Goal: Navigation & Orientation: Find specific page/section

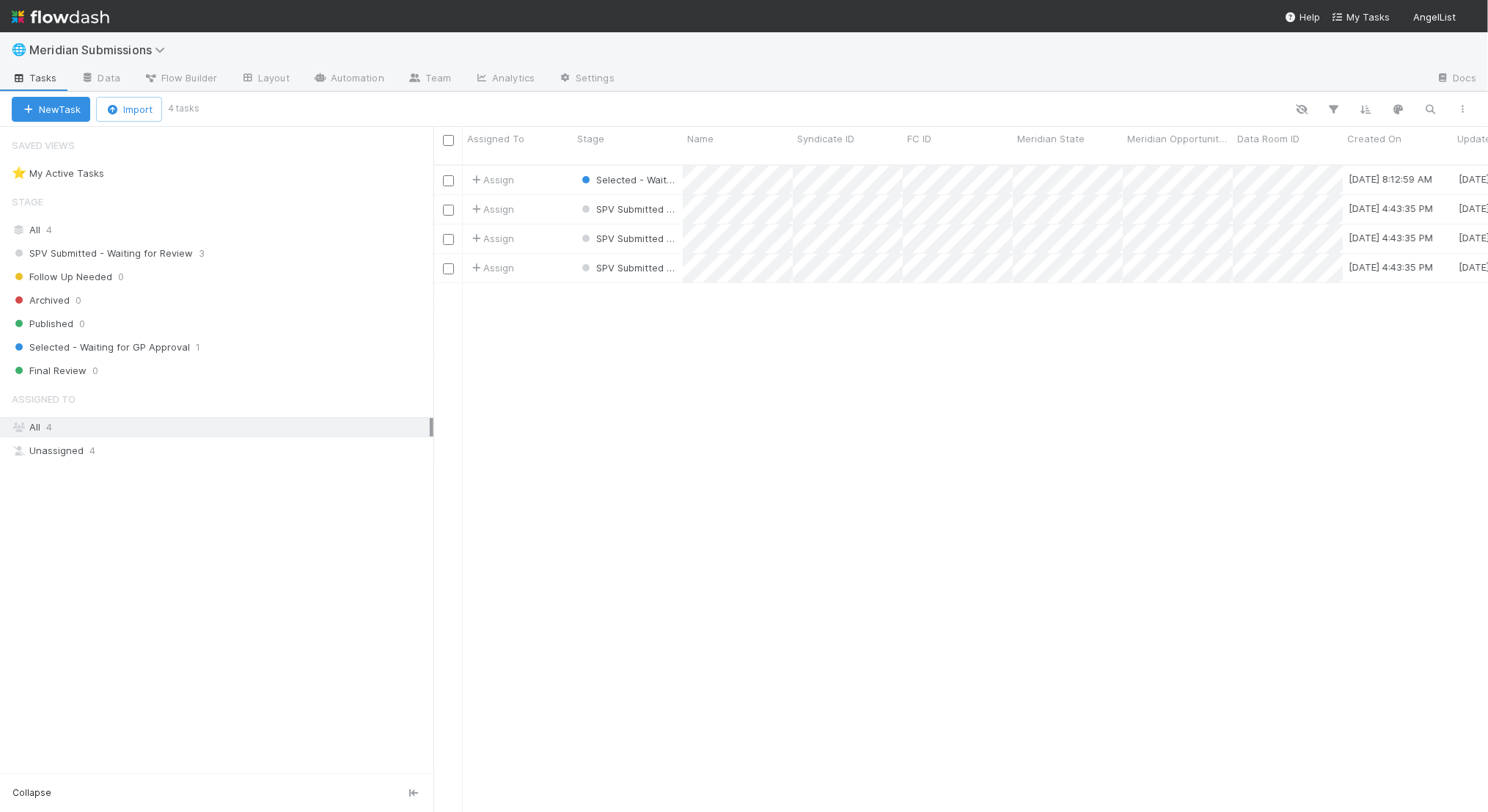
scroll to position [659, 1054]
click at [114, 74] on link "Data" at bounding box center [101, 79] width 63 height 24
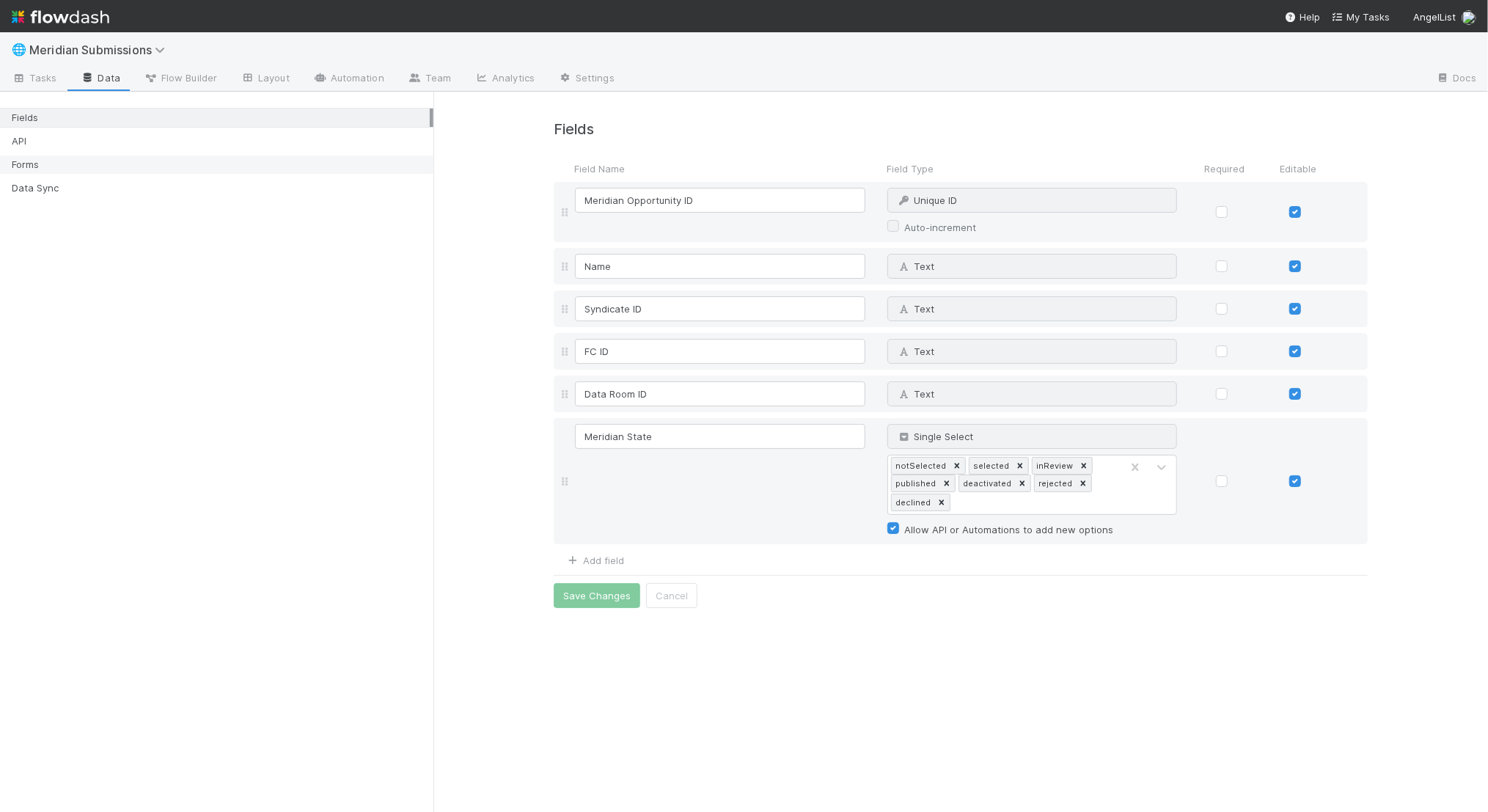
click at [94, 169] on div "Forms" at bounding box center [221, 165] width 418 height 19
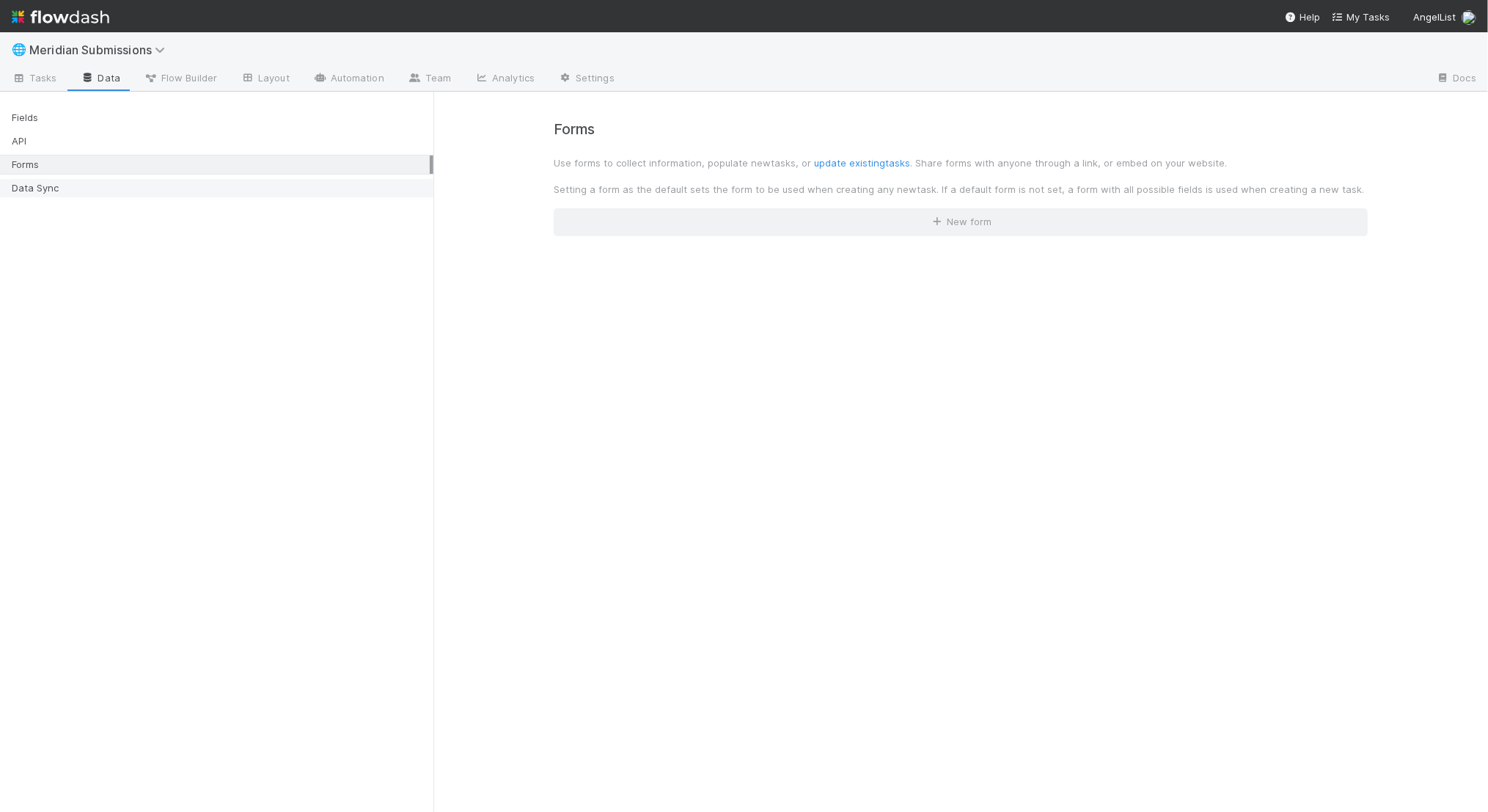
click at [92, 193] on div "Data Sync" at bounding box center [221, 188] width 418 height 19
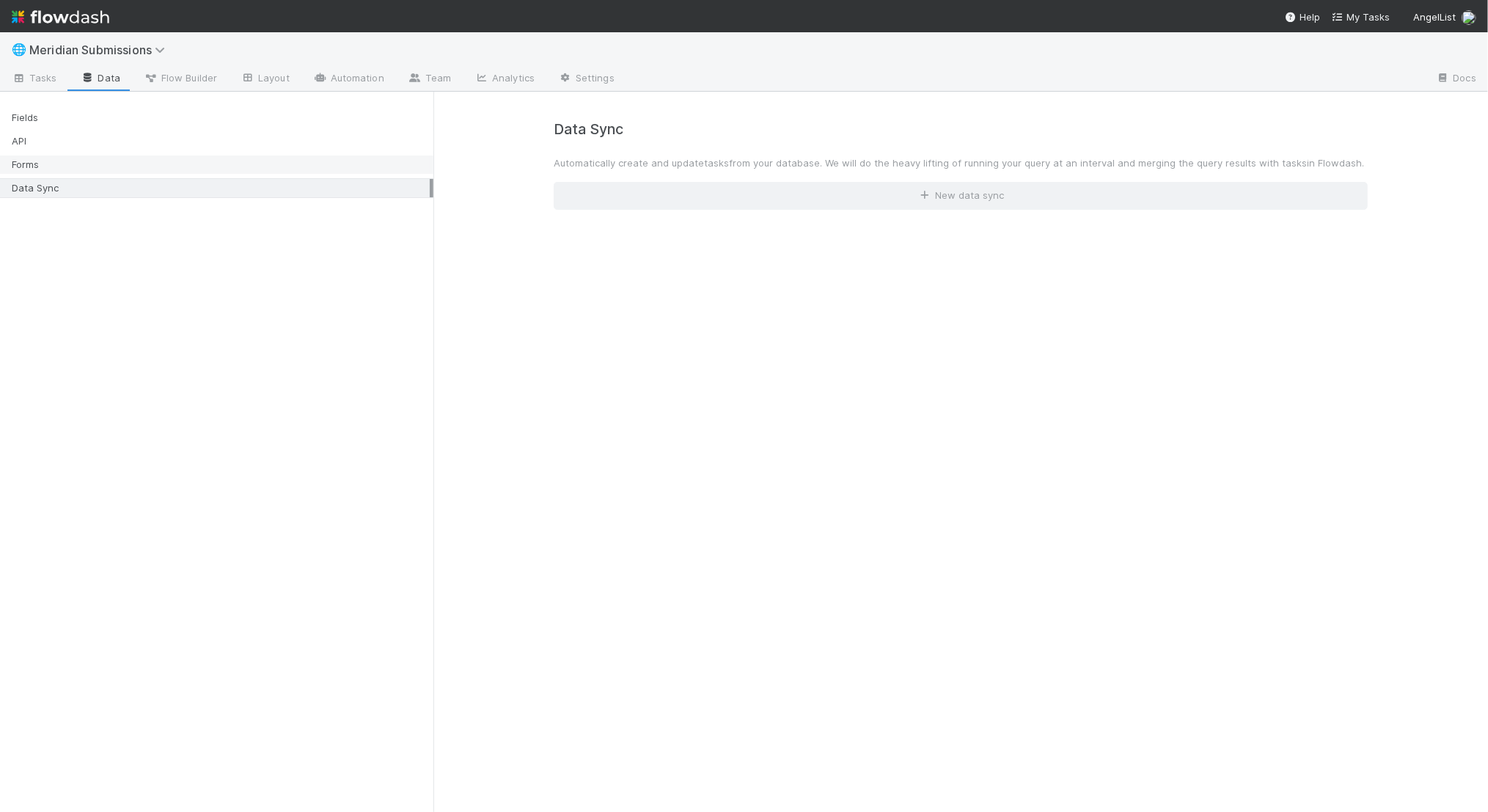
click at [85, 165] on div "Forms" at bounding box center [221, 165] width 418 height 19
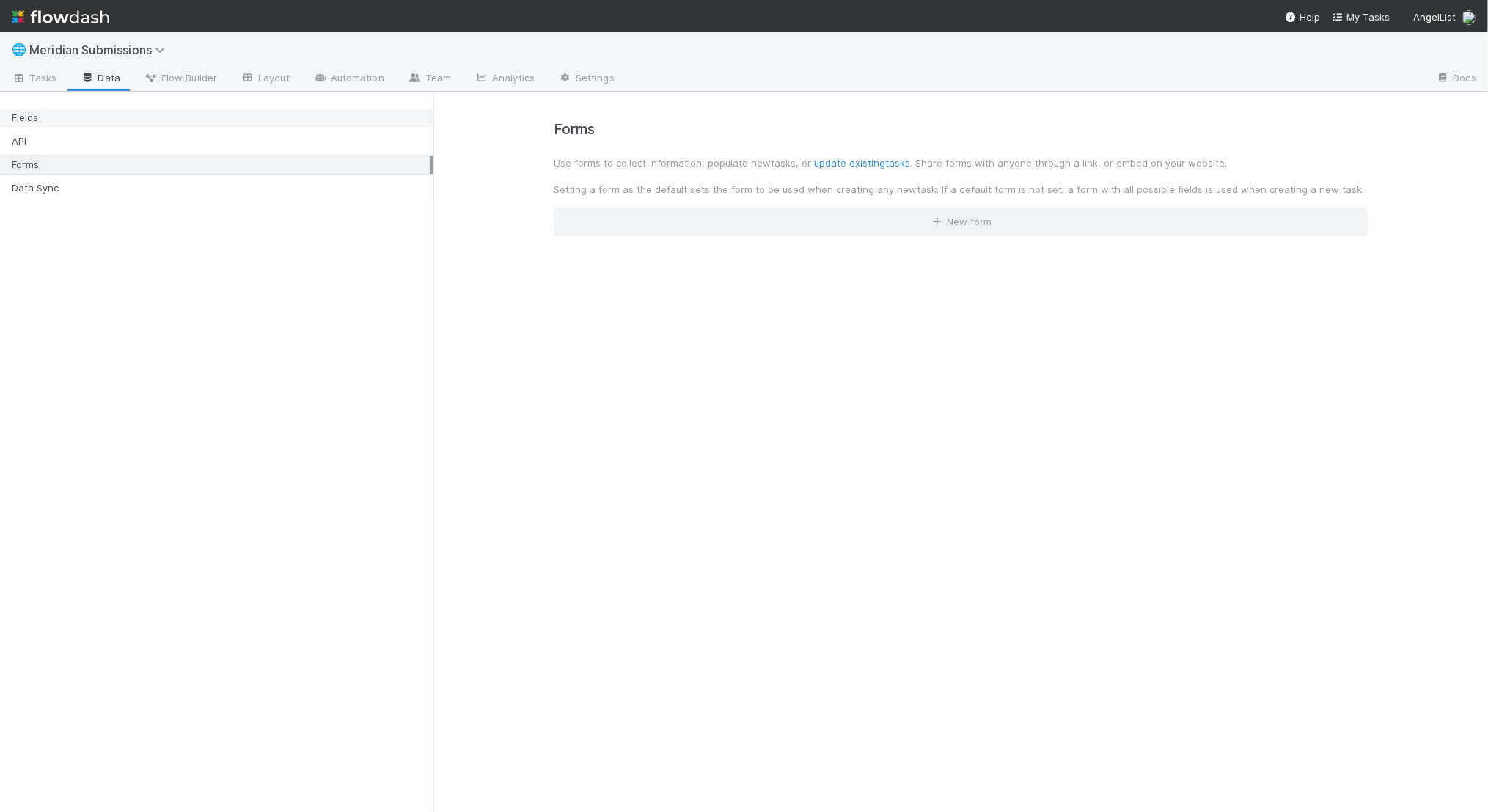
click at [82, 123] on div "Fields" at bounding box center [221, 117] width 418 height 19
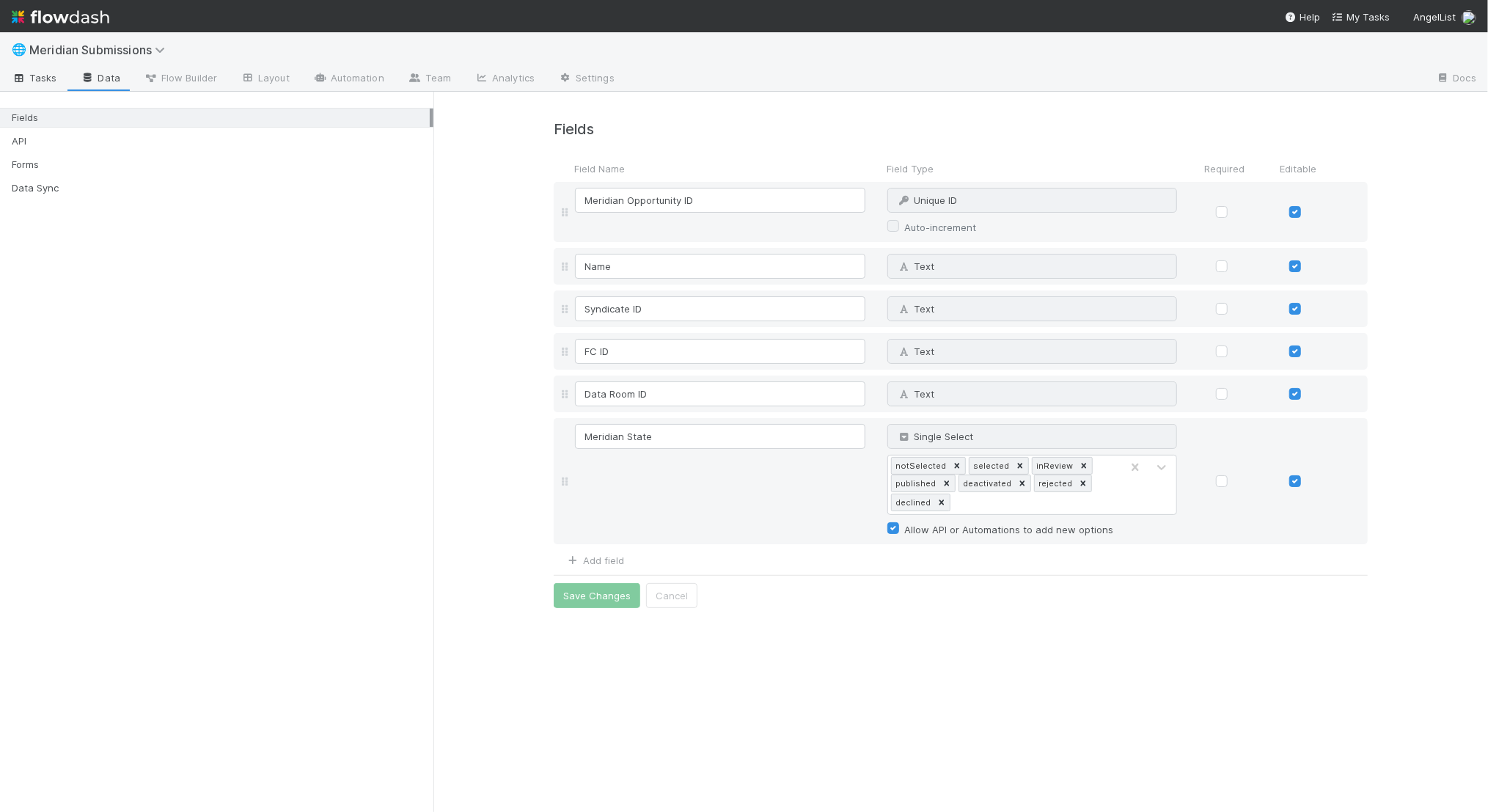
click at [34, 74] on span "Tasks" at bounding box center [34, 77] width 45 height 15
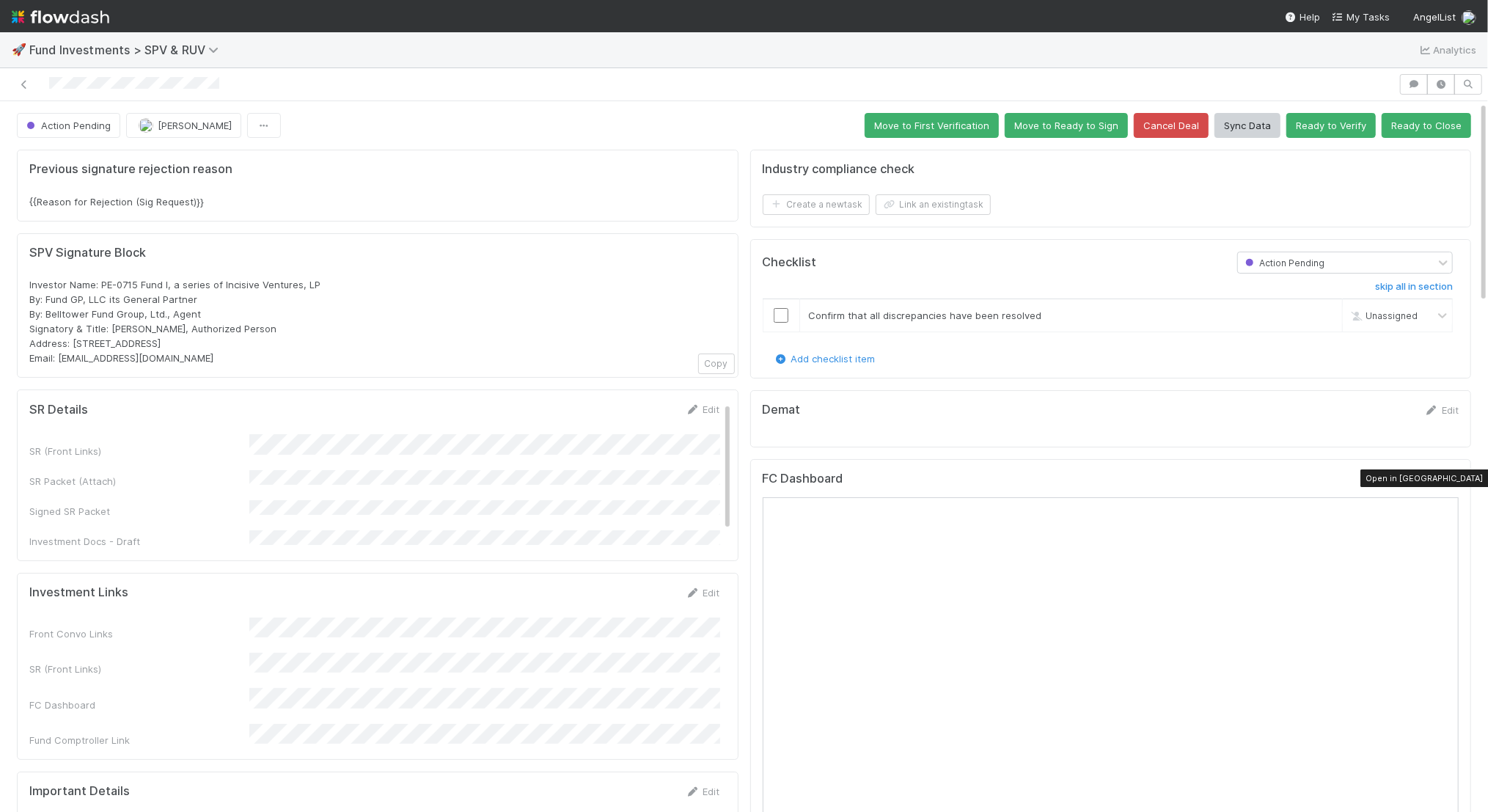
click at [1451, 477] on icon at bounding box center [1452, 482] width 15 height 10
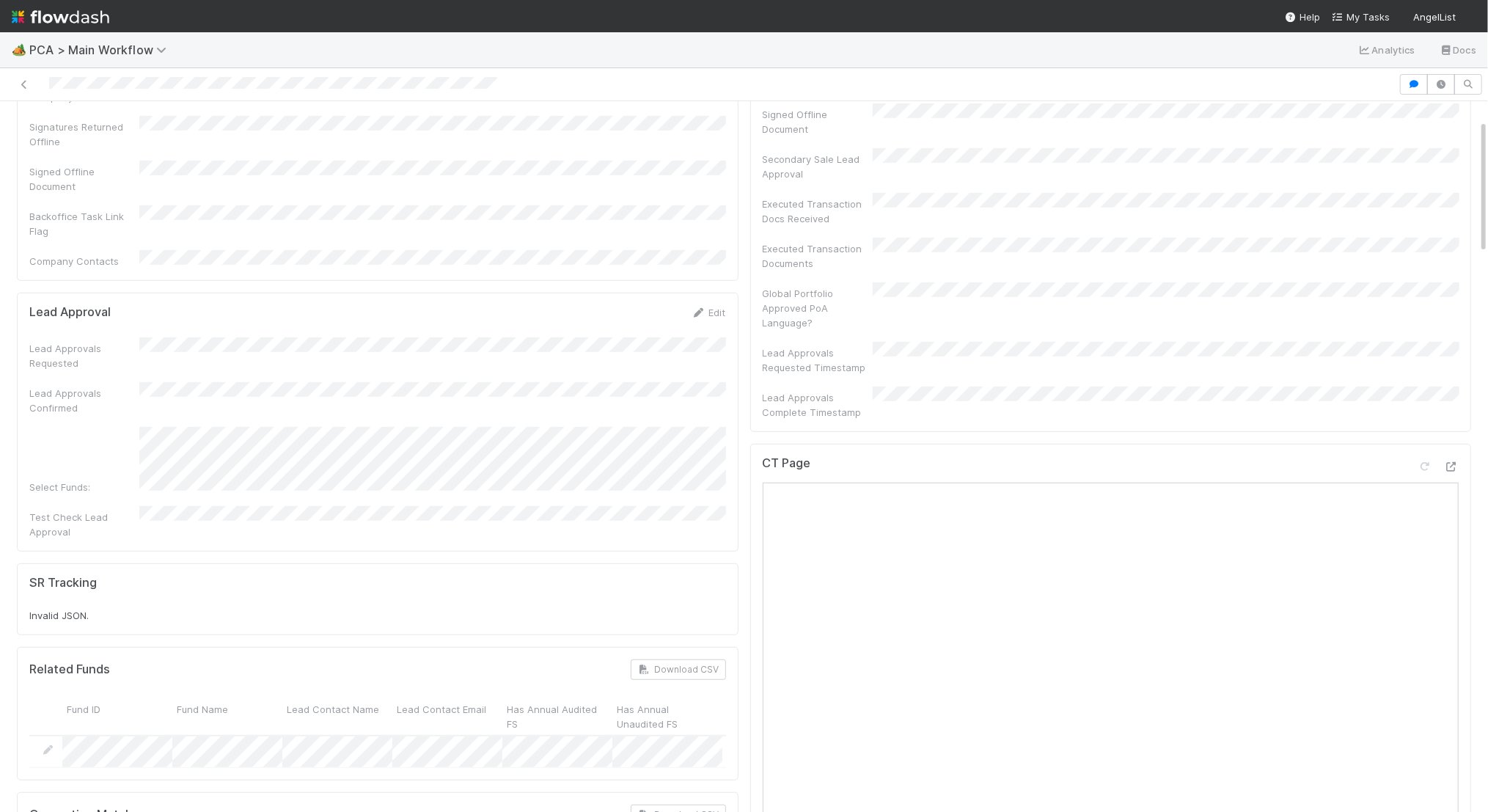
scroll to position [906, 0]
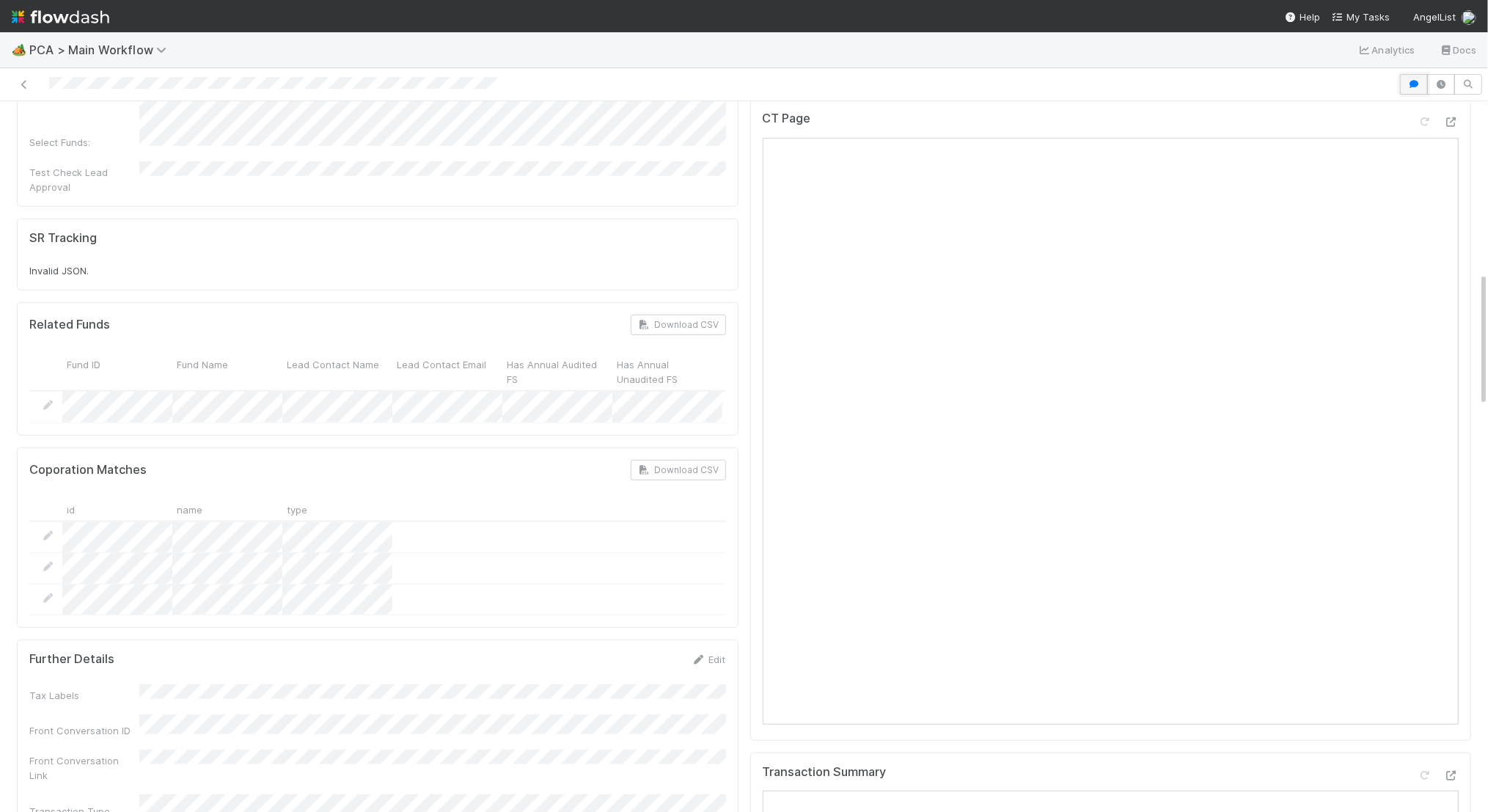
click at [1421, 78] on button "button" at bounding box center [1414, 84] width 28 height 21
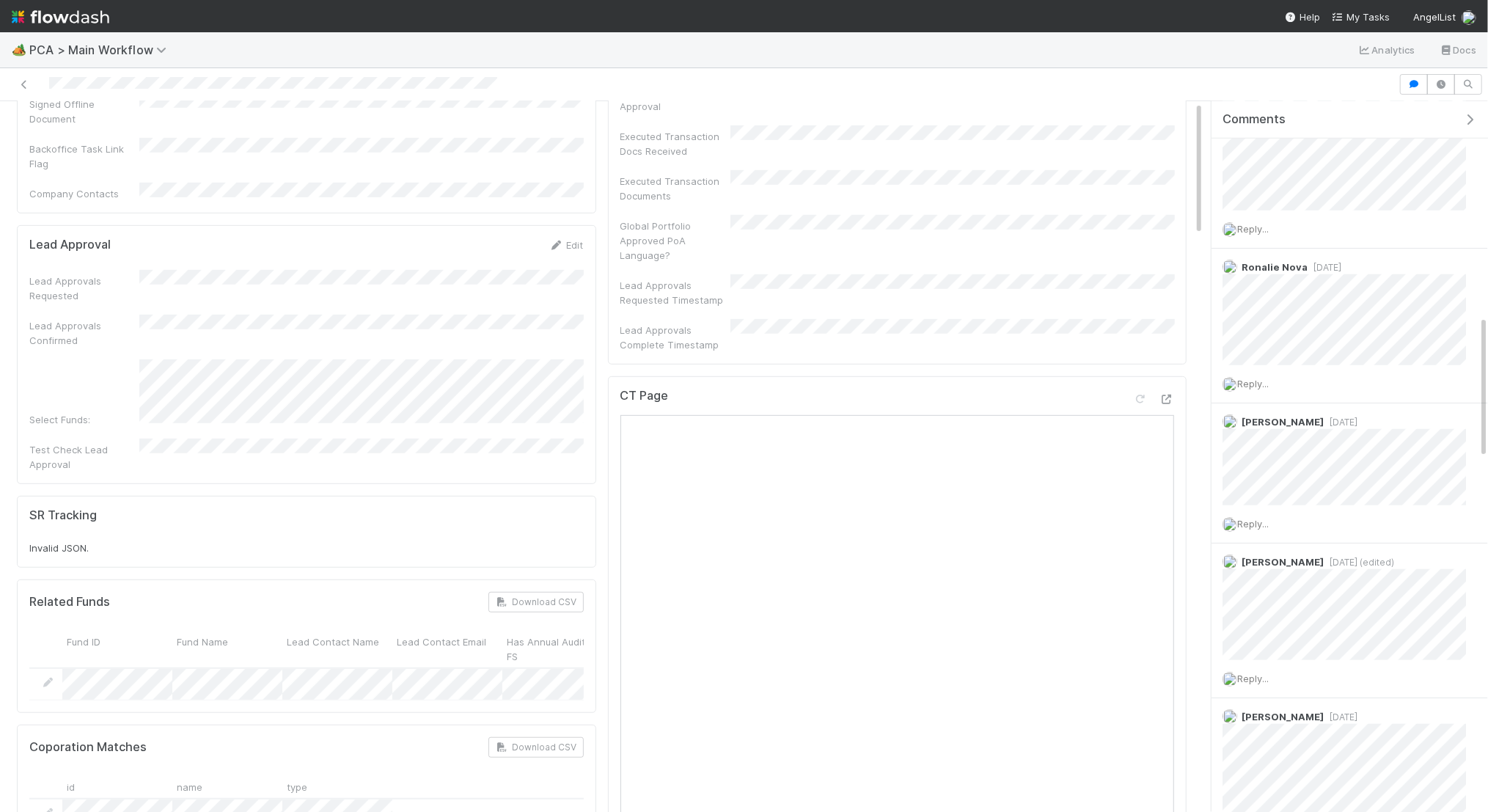
scroll to position [0, 0]
